Goal: Task Accomplishment & Management: Complete application form

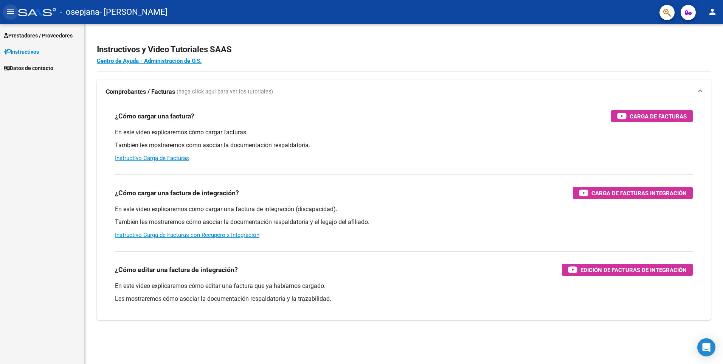
click at [5, 11] on button "menu" at bounding box center [10, 12] width 15 height 15
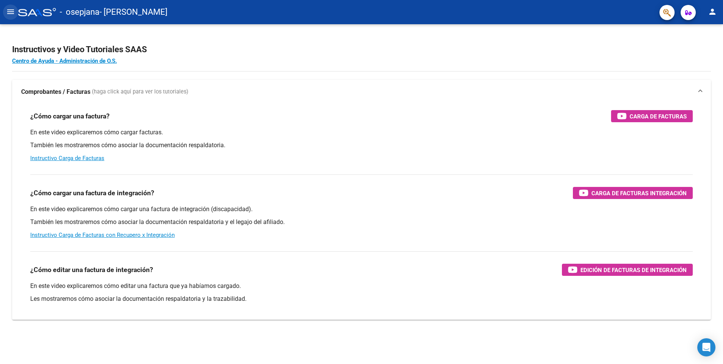
click at [8, 7] on mat-icon "menu" at bounding box center [10, 11] width 9 height 9
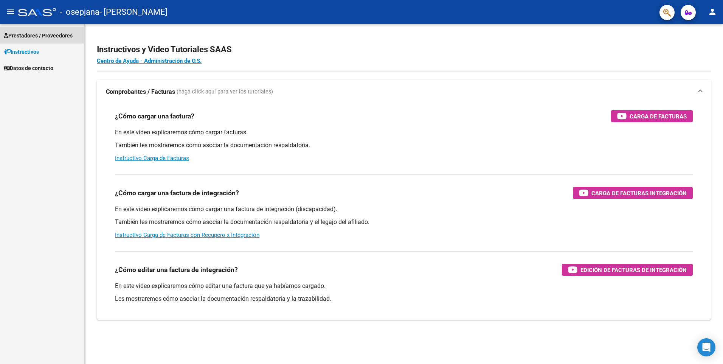
click at [41, 37] on span "Prestadores / Proveedores" at bounding box center [38, 35] width 69 height 8
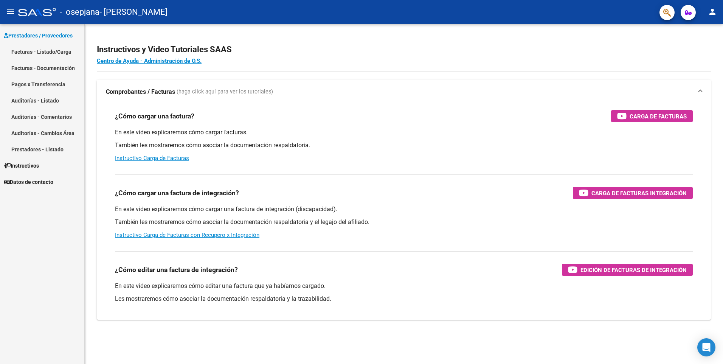
click at [47, 54] on link "Facturas - Listado/Carga" at bounding box center [42, 52] width 84 height 16
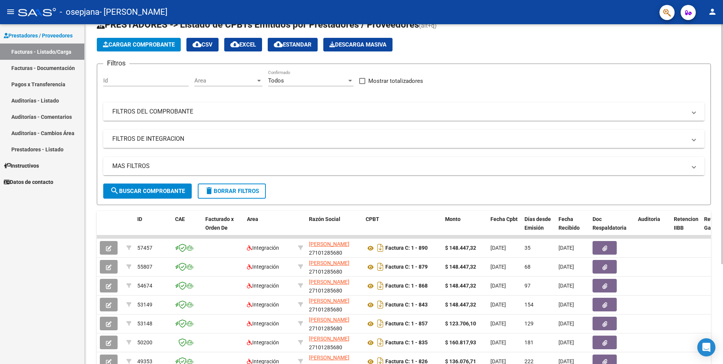
scroll to position [38, 0]
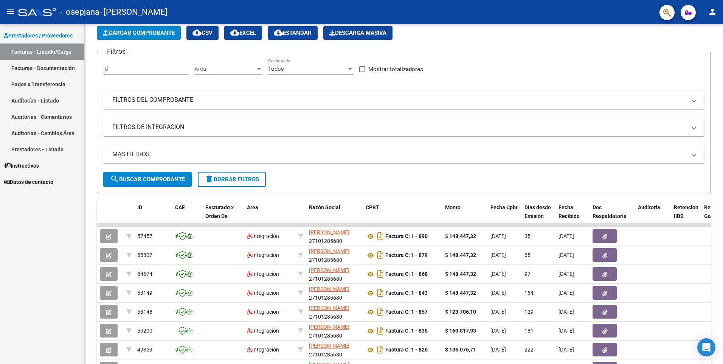
drag, startPoint x: 65, startPoint y: 256, endPoint x: 82, endPoint y: 242, distance: 22.0
click at [65, 256] on div "Prestadores / Proveedores Facturas - Listado/Carga Facturas - Documentación Pag…" at bounding box center [42, 194] width 84 height 340
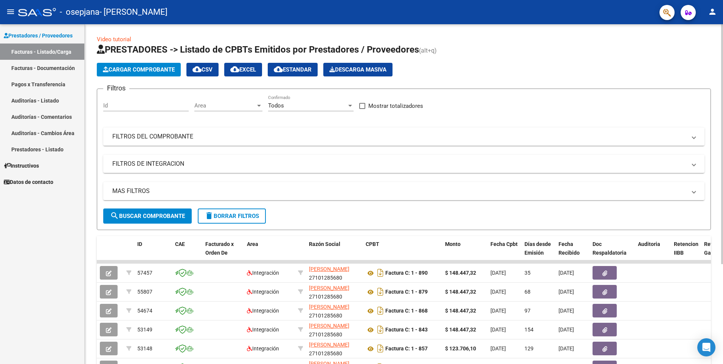
scroll to position [0, 0]
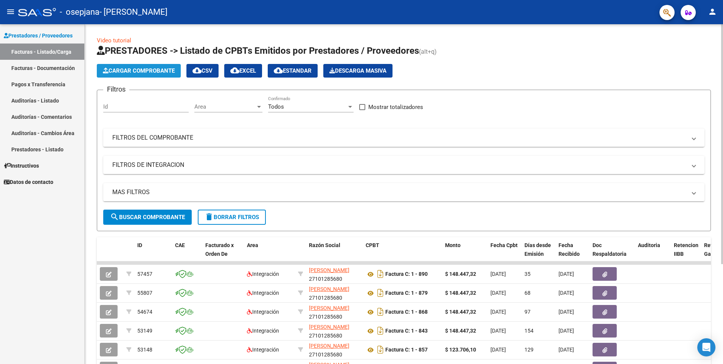
click at [150, 68] on span "Cargar Comprobante" at bounding box center [139, 70] width 72 height 7
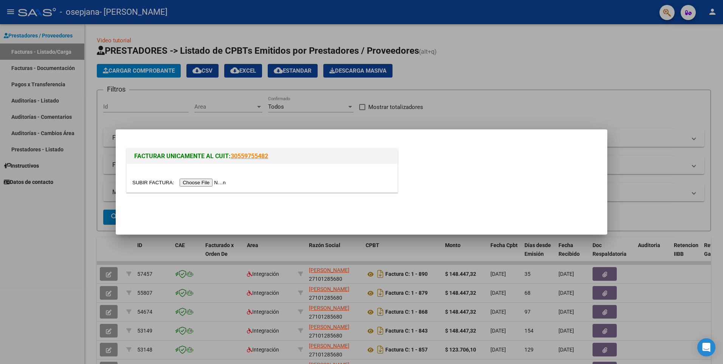
click at [210, 179] on input "file" at bounding box center [180, 183] width 96 height 8
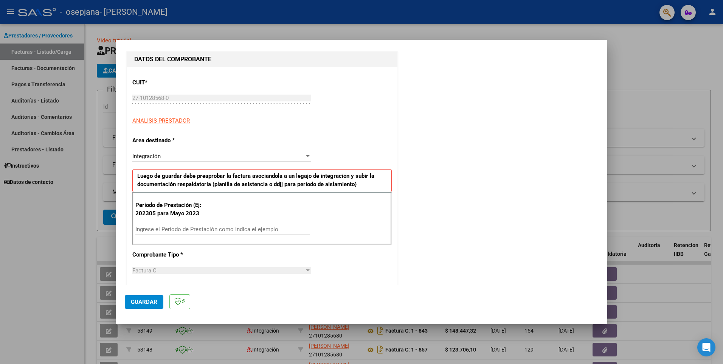
scroll to position [75, 0]
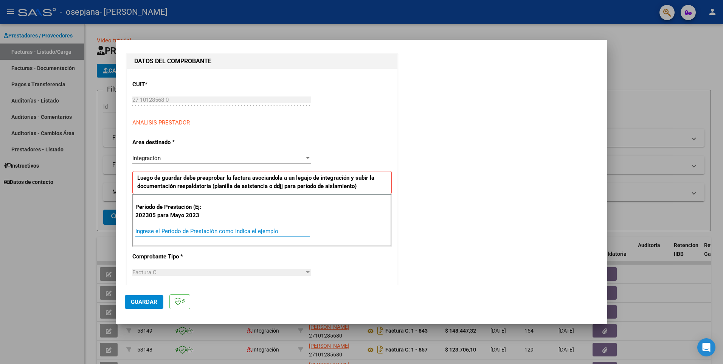
click at [157, 231] on input "Ingrese el Período de Prestación como indica el ejemplo" at bounding box center [222, 231] width 175 height 7
type input "202507"
click at [462, 233] on div "COMENTARIOS Comentarios del Prestador / Gerenciador:" at bounding box center [498, 304] width 199 height 643
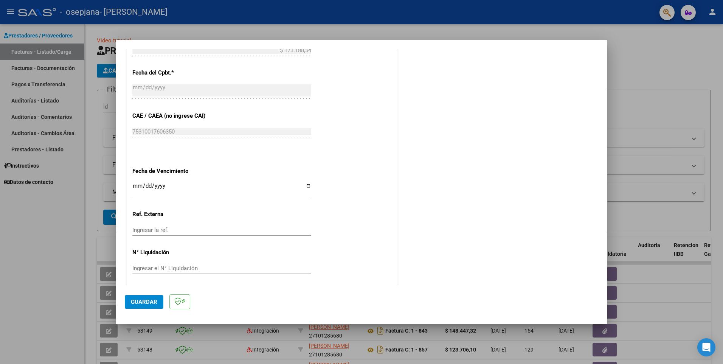
scroll to position [415, 0]
click at [144, 303] on span "Guardar" at bounding box center [144, 301] width 26 height 7
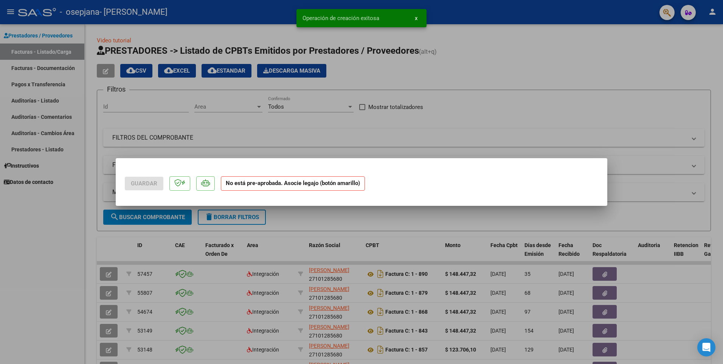
scroll to position [0, 0]
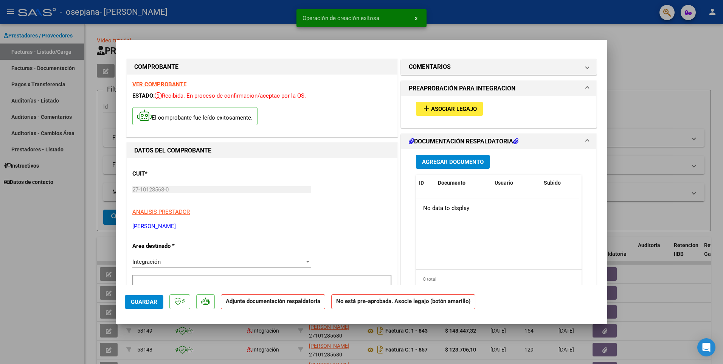
click at [439, 109] on span "Asociar Legajo" at bounding box center [454, 109] width 46 height 7
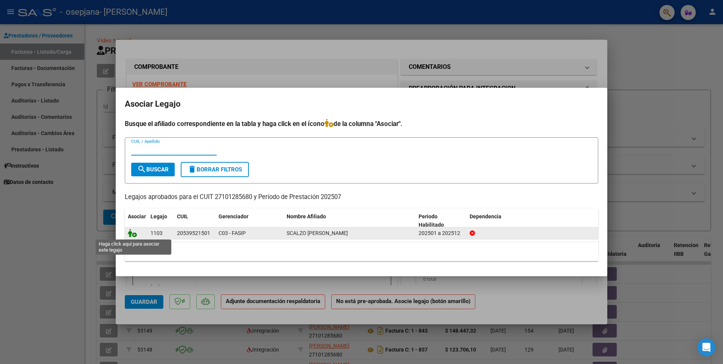
click at [132, 232] on icon at bounding box center [132, 233] width 9 height 8
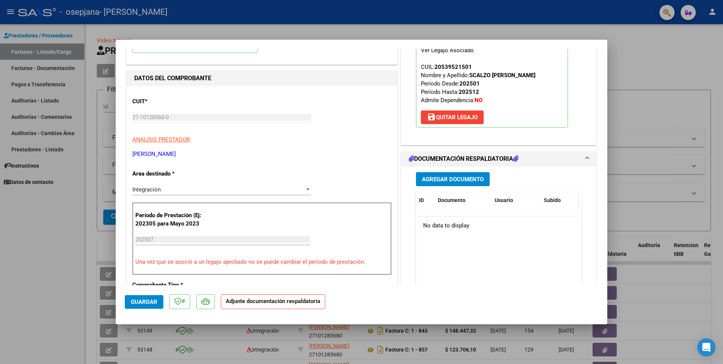
scroll to position [76, 0]
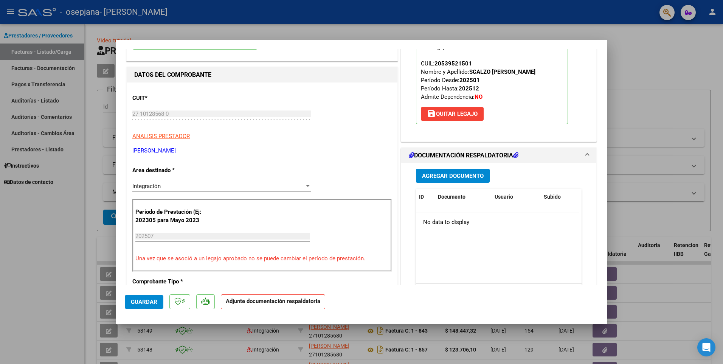
click at [458, 174] on span "Agregar Documento" at bounding box center [453, 175] width 62 height 7
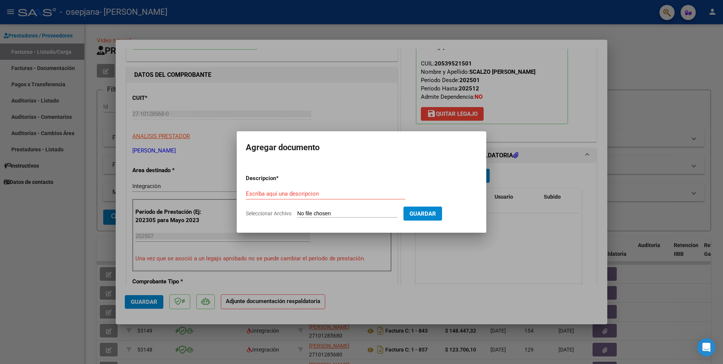
click at [325, 212] on input "Seleccionar Archivo" at bounding box center [347, 213] width 100 height 7
type input "C:\fakepath\Scalzo 2025_07.pdf"
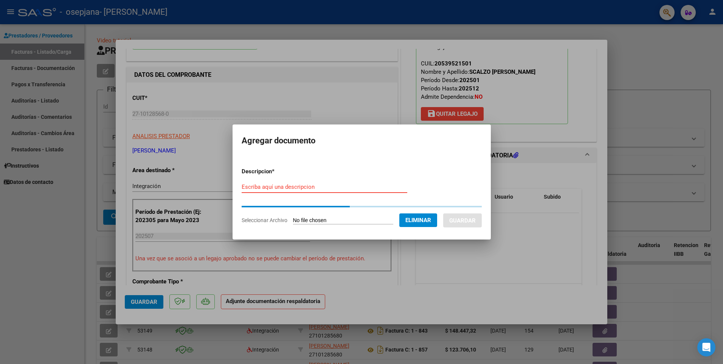
click at [254, 185] on input "Escriba aquí una descripcion" at bounding box center [325, 186] width 166 height 7
type input "Planilla de asistencia"
click at [458, 175] on form "Descripcion * Planilla de asistencia Escriba aquí una descripcion Seleccionar A…" at bounding box center [362, 196] width 240 height 69
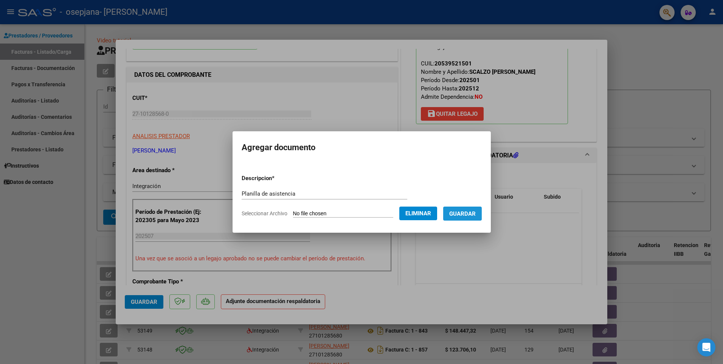
click at [473, 212] on span "Guardar" at bounding box center [462, 213] width 26 height 7
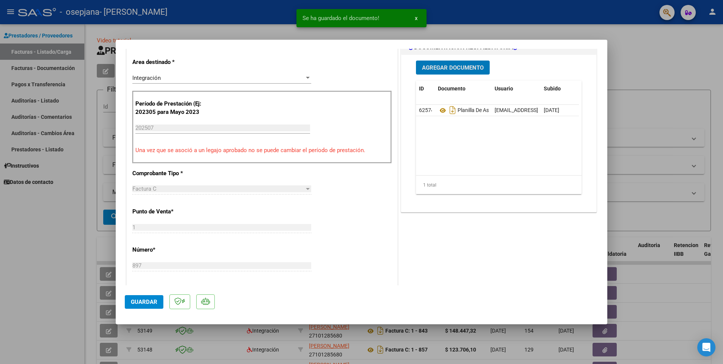
scroll to position [189, 0]
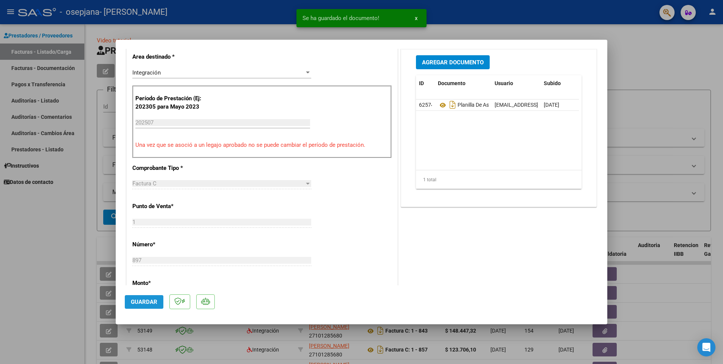
click at [147, 300] on span "Guardar" at bounding box center [144, 301] width 26 height 7
click at [61, 244] on div at bounding box center [361, 182] width 723 height 364
type input "$ 0,00"
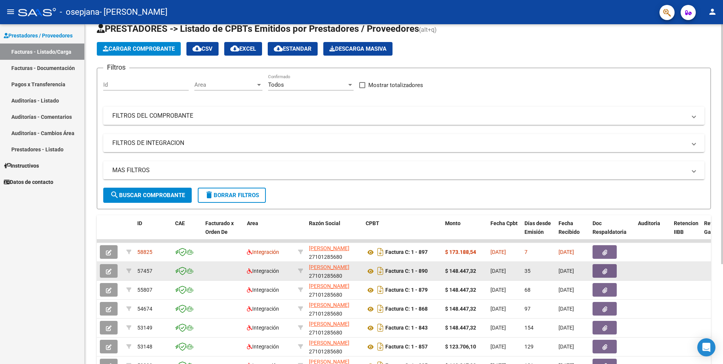
scroll to position [38, 0]
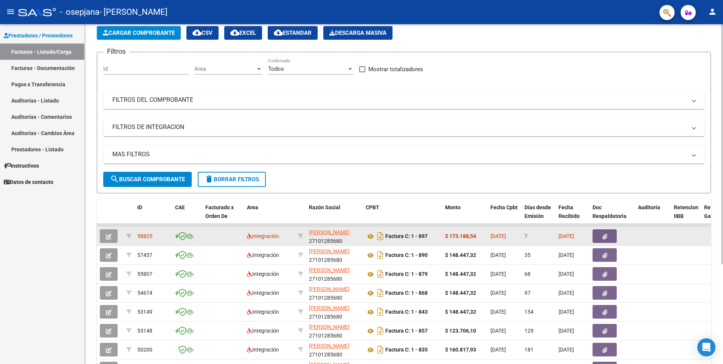
drag, startPoint x: 430, startPoint y: 224, endPoint x: 538, endPoint y: 227, distance: 107.8
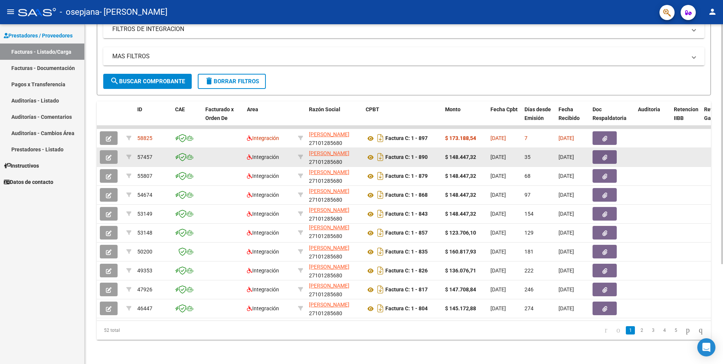
scroll to position [0, 0]
